Goal: Information Seeking & Learning: Find specific fact

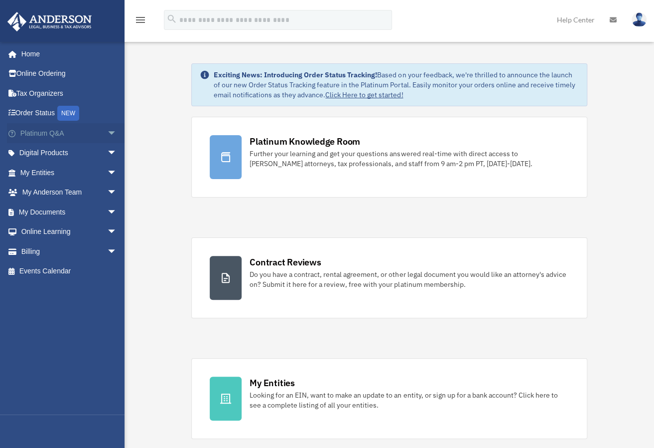
click at [107, 130] on span "arrow_drop_down" at bounding box center [117, 133] width 20 height 20
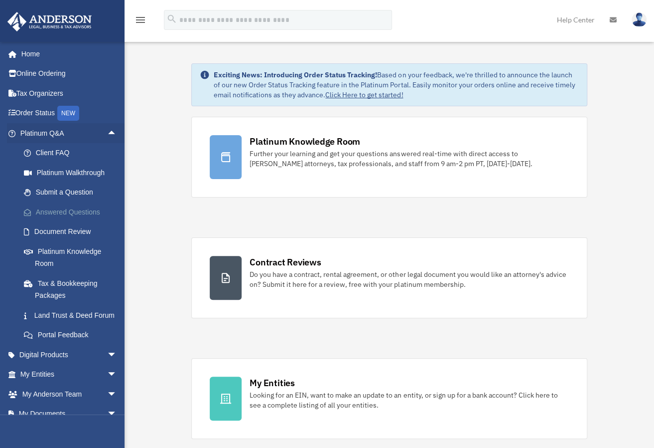
click at [48, 211] on link "Answered Questions" at bounding box center [73, 212] width 118 height 20
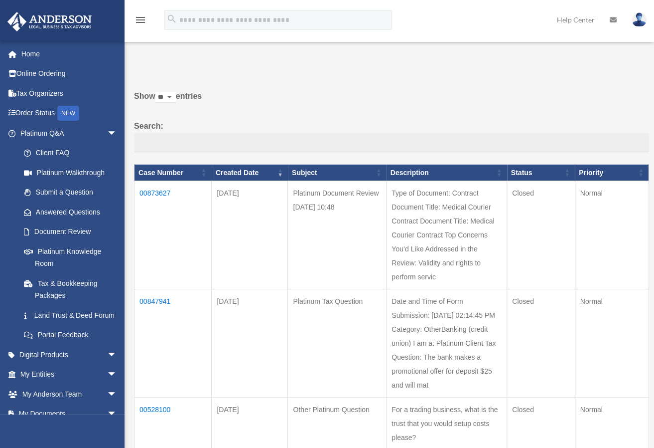
click at [456, 247] on td "Type of Document: Contract Document Title: Medical Courier Contract Document Ti…" at bounding box center [447, 235] width 121 height 108
click at [157, 194] on td "00873627" at bounding box center [173, 235] width 77 height 108
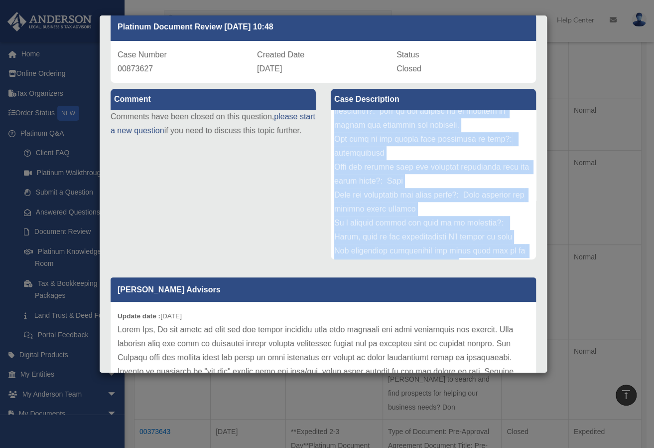
scroll to position [234, 0]
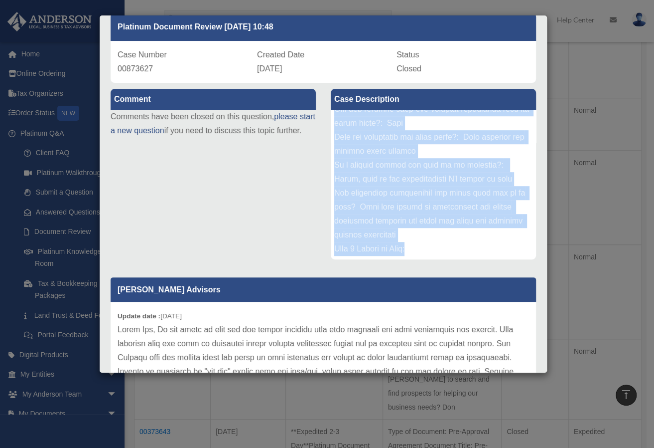
drag, startPoint x: 331, startPoint y: 115, endPoint x: 456, endPoint y: 256, distance: 188.5
click at [458, 257] on div at bounding box center [433, 185] width 205 height 150
copy div "Type of Document: Contract Document Title: Medical Courier Contract Document Ti…"
click at [478, 242] on div at bounding box center [433, 185] width 205 height 150
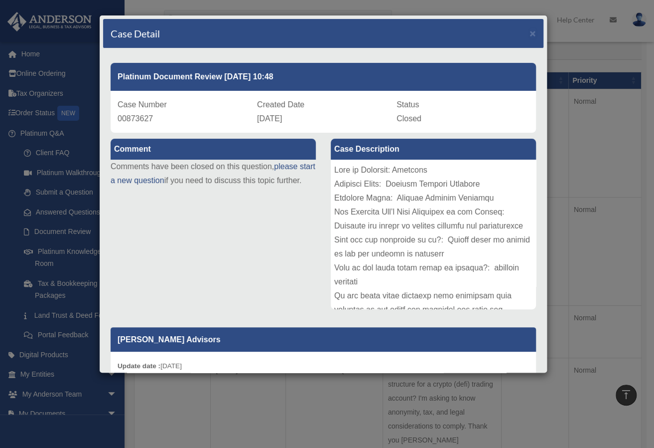
scroll to position [0, 0]
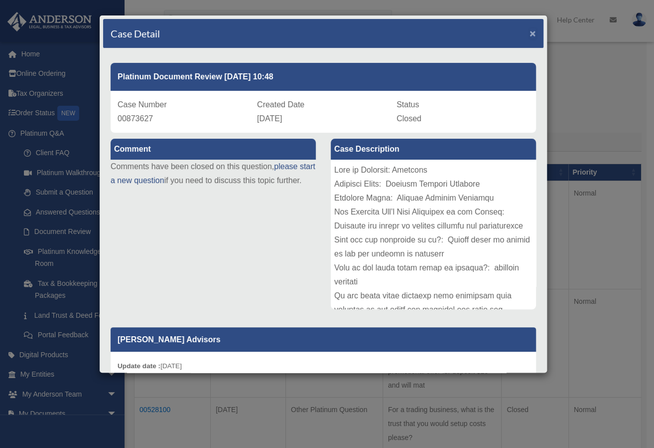
click at [530, 33] on span "×" at bounding box center [533, 32] width 6 height 11
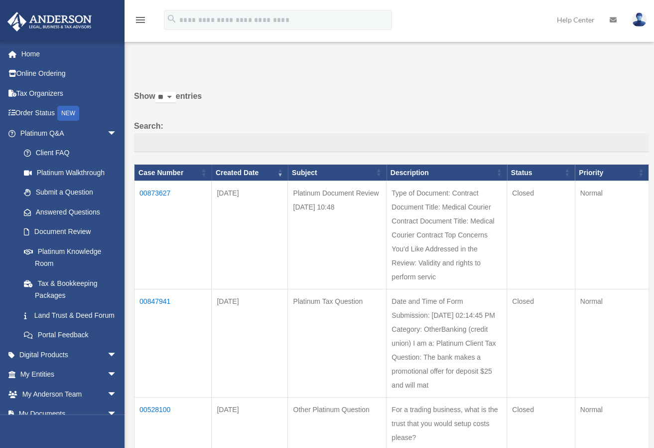
click at [640, 20] on img at bounding box center [639, 19] width 15 height 14
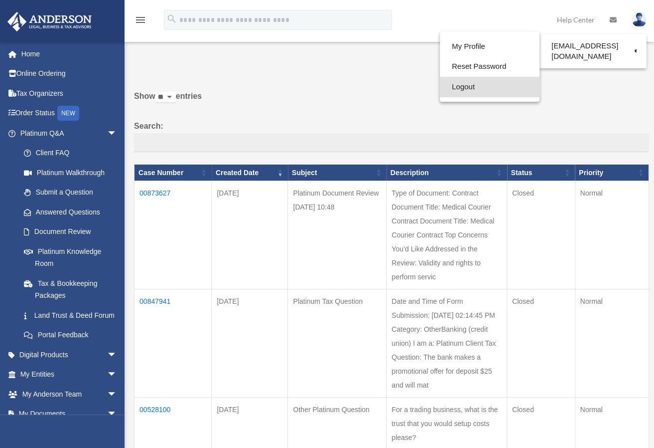
click at [440, 85] on link "Logout" at bounding box center [490, 87] width 100 height 20
